Goal: Go to known website

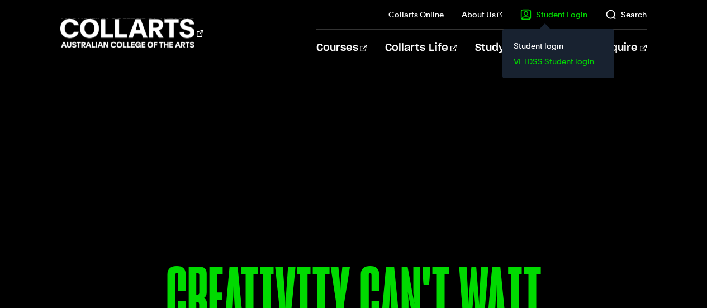
click at [573, 60] on link "VETDSS Student login" at bounding box center [559, 62] width 94 height 16
click at [553, 45] on link "Student login" at bounding box center [559, 46] width 94 height 16
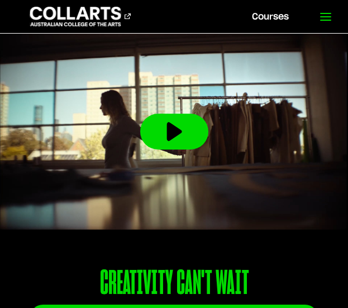
click at [320, 15] on icon at bounding box center [325, 16] width 13 height 13
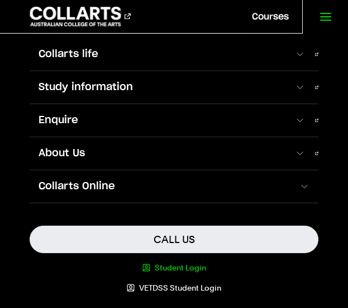
scroll to position [111, 0]
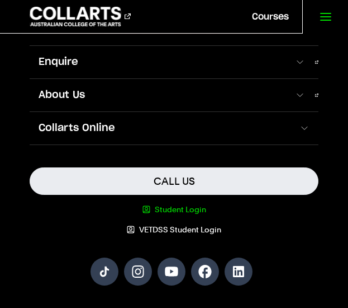
click at [179, 206] on link "Student Login" at bounding box center [174, 209] width 289 height 11
